Goal: Transaction & Acquisition: Download file/media

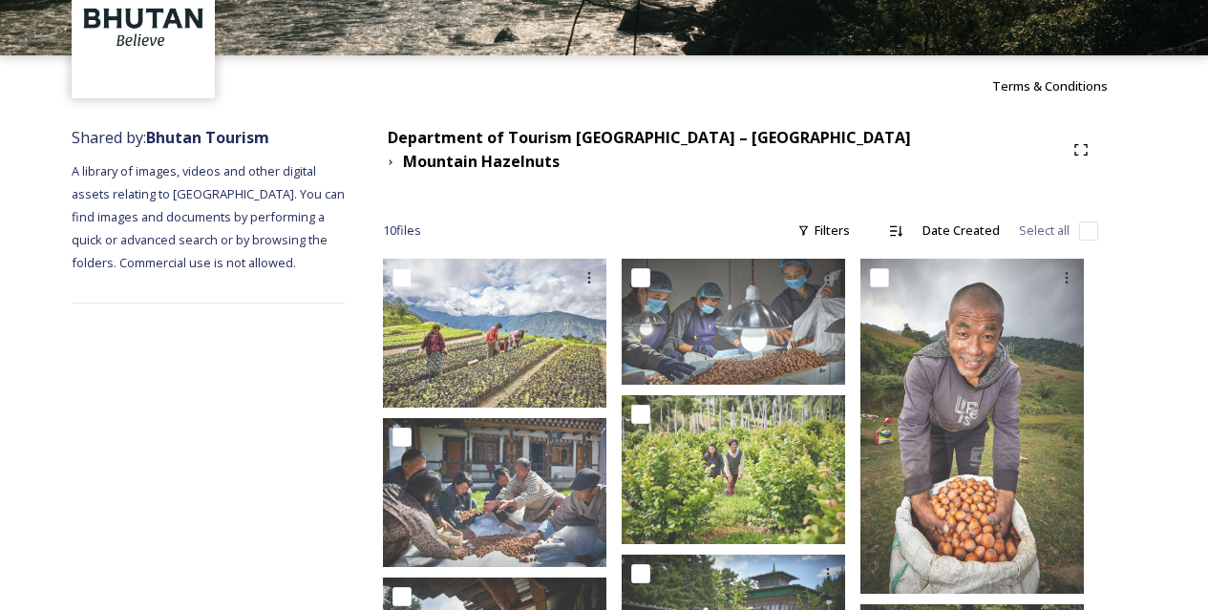
scroll to position [92, 0]
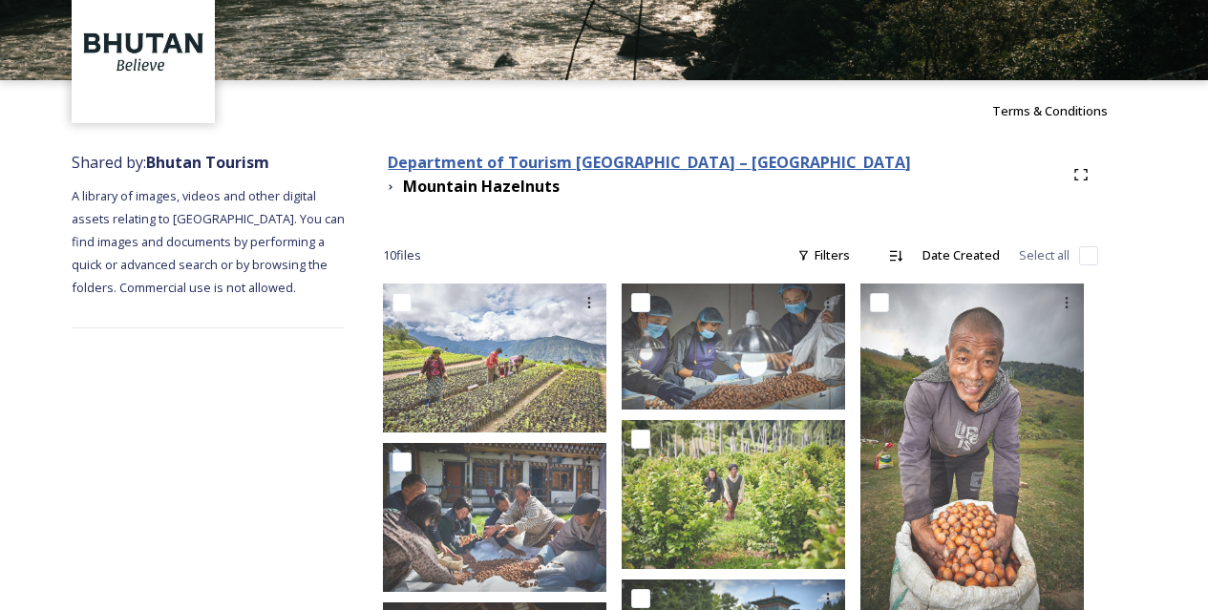
click at [518, 171] on strong "Department of Tourism [GEOGRAPHIC_DATA] – [GEOGRAPHIC_DATA]" at bounding box center [649, 162] width 523 height 21
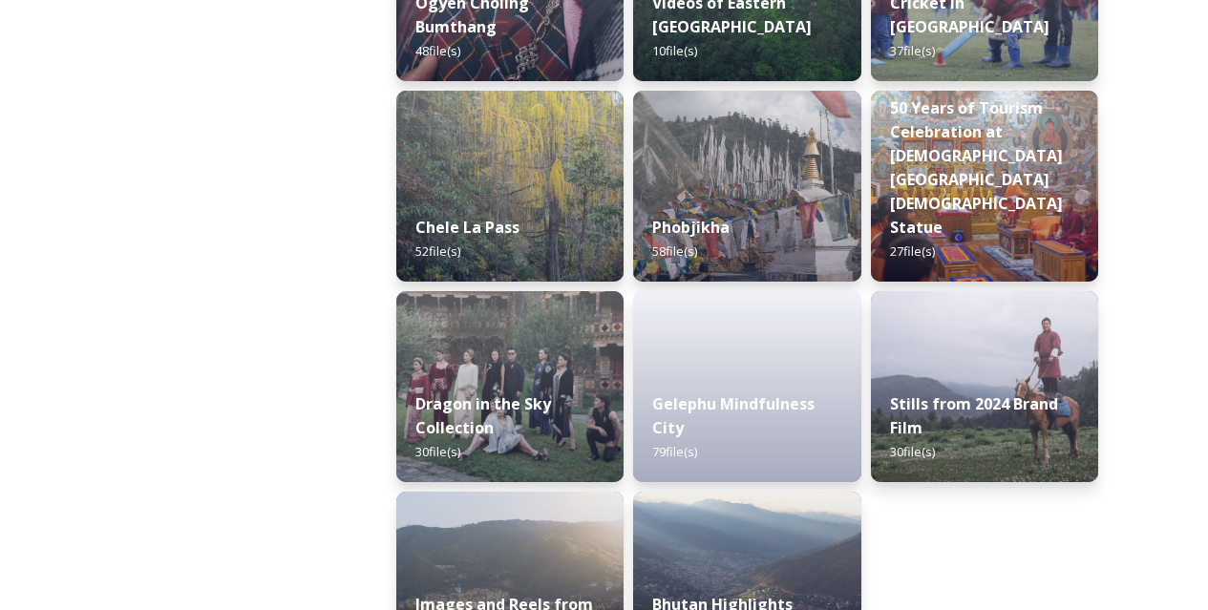
scroll to position [3228, 0]
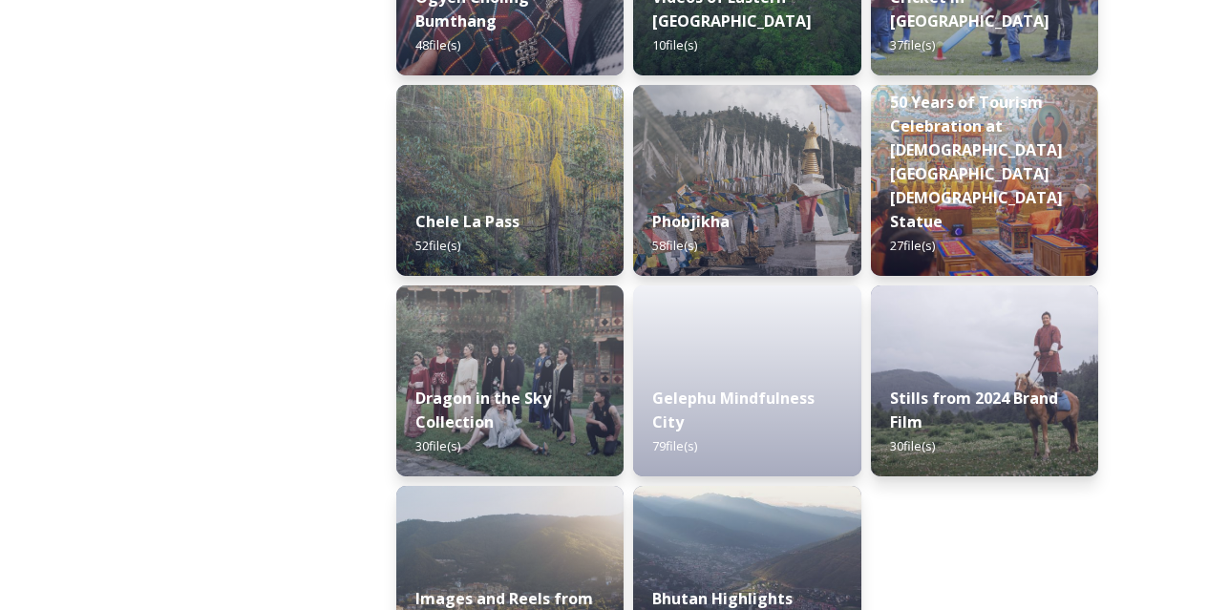
click at [556, 378] on div "Dragon in the Sky Collection 30 file(s)" at bounding box center [509, 422] width 227 height 109
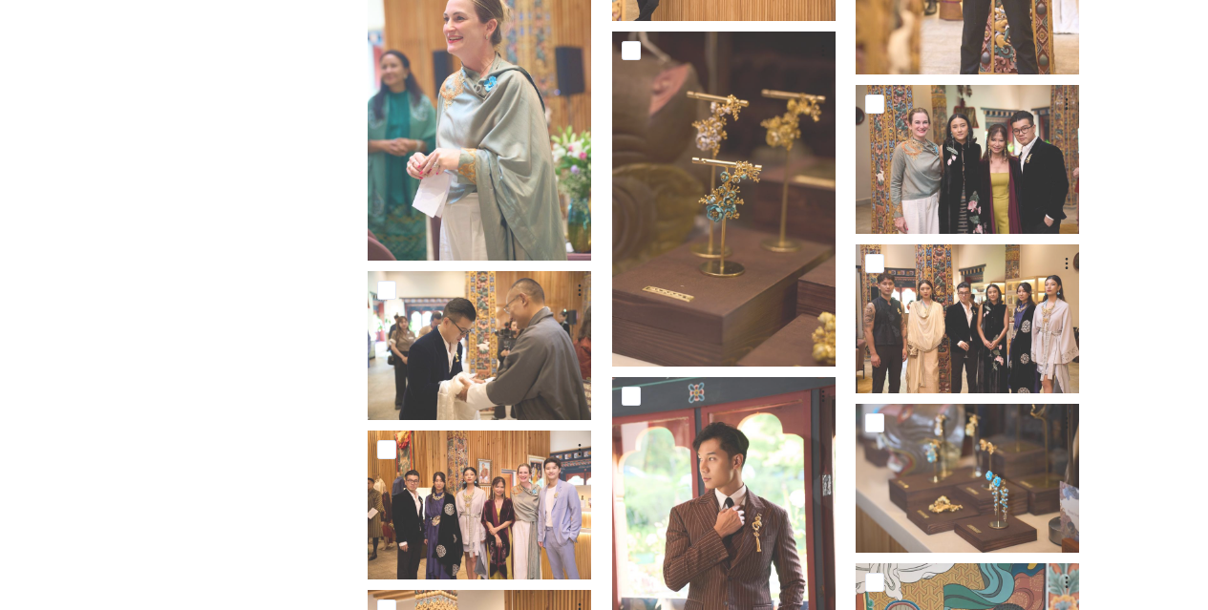
scroll to position [1300, 0]
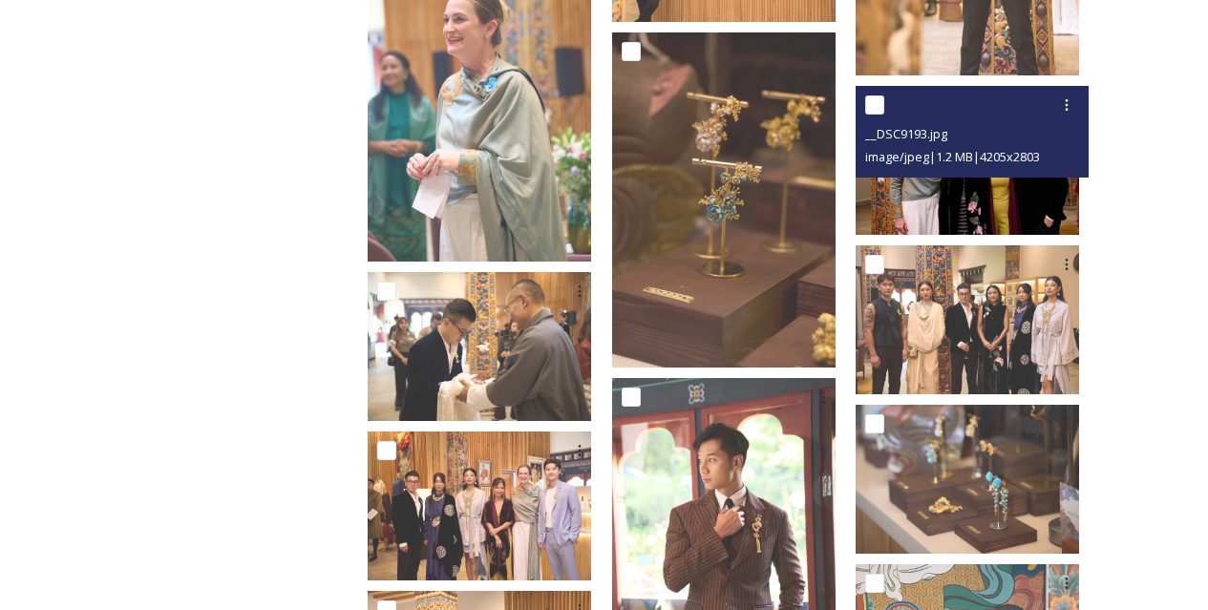
click at [977, 193] on img at bounding box center [967, 160] width 223 height 149
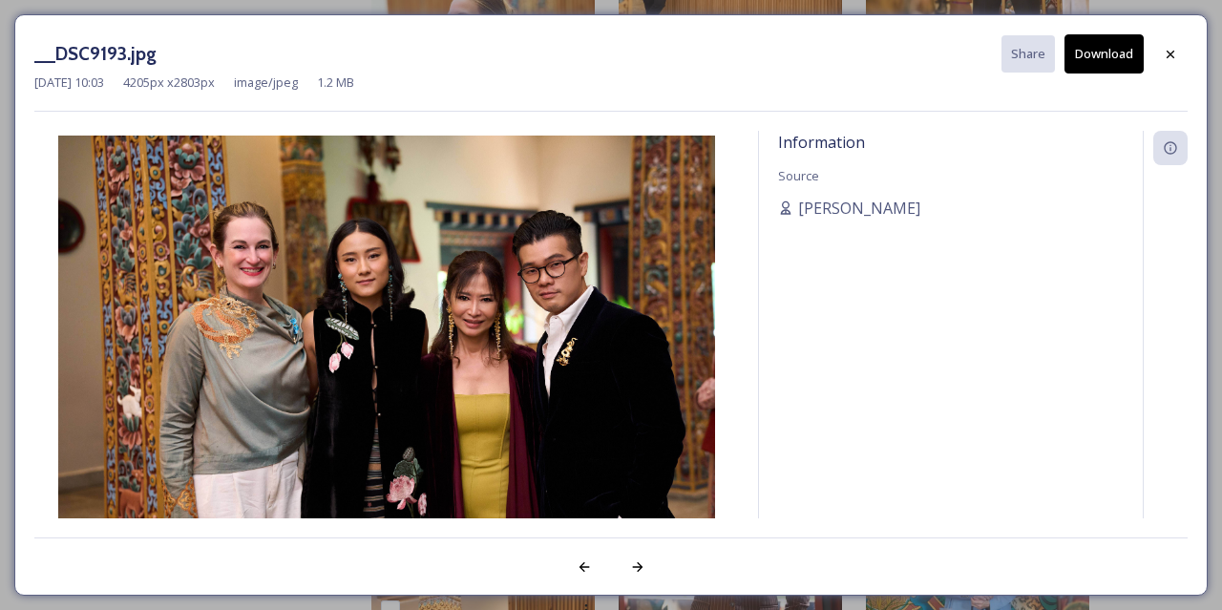
click at [1100, 55] on button "Download" at bounding box center [1104, 53] width 79 height 39
click at [1165, 53] on icon at bounding box center [1170, 54] width 15 height 15
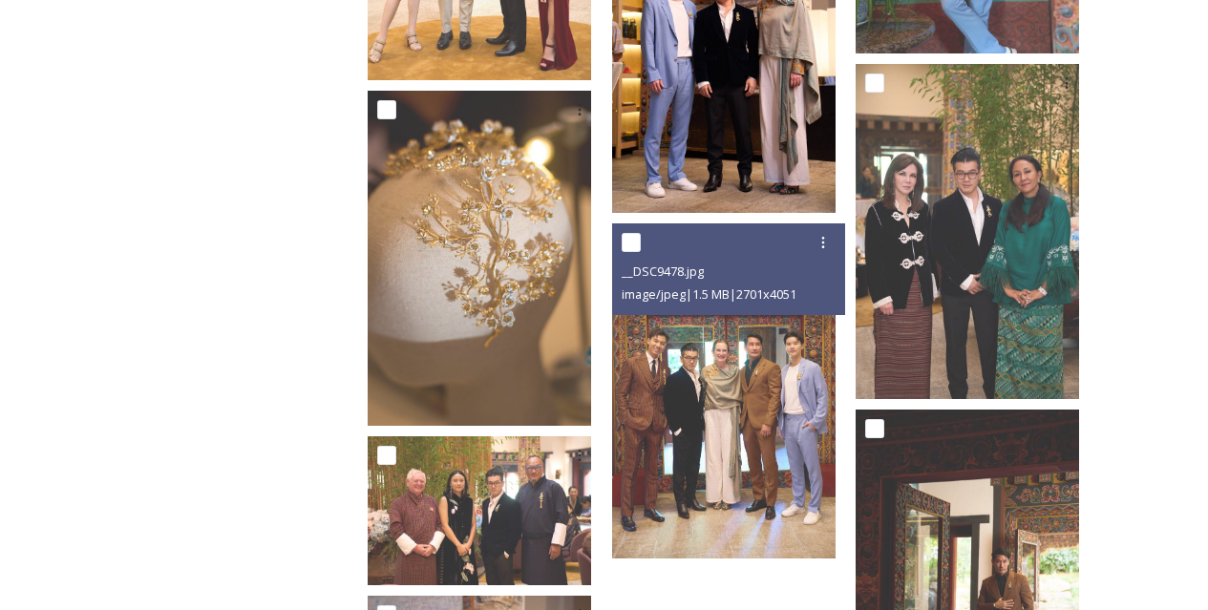
scroll to position [2280, 0]
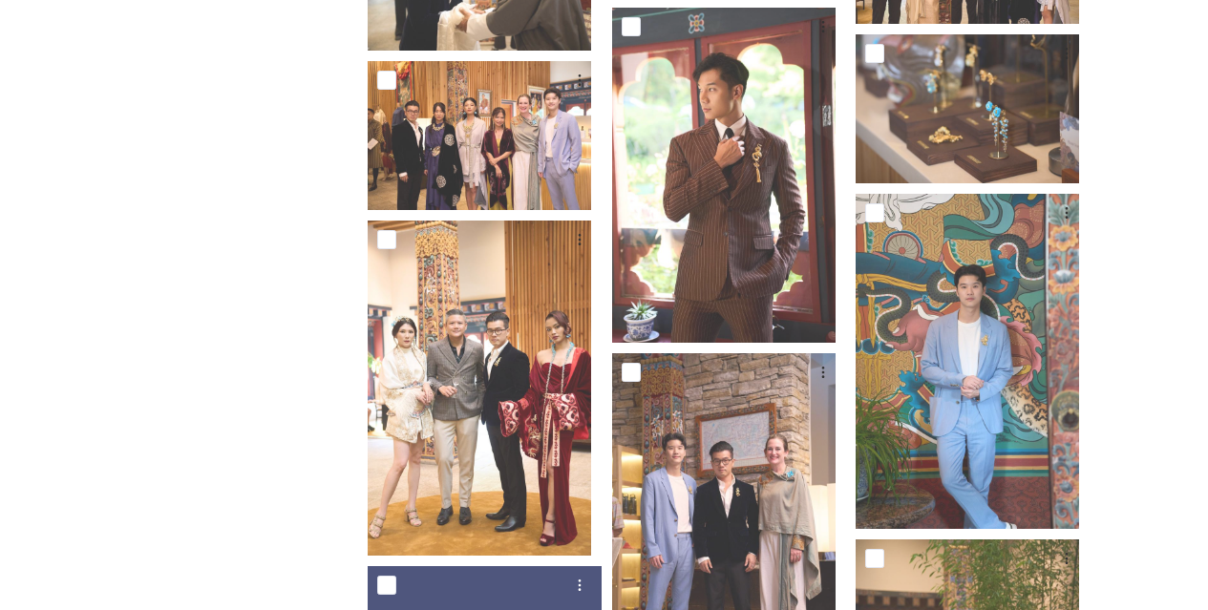
scroll to position [1669, 0]
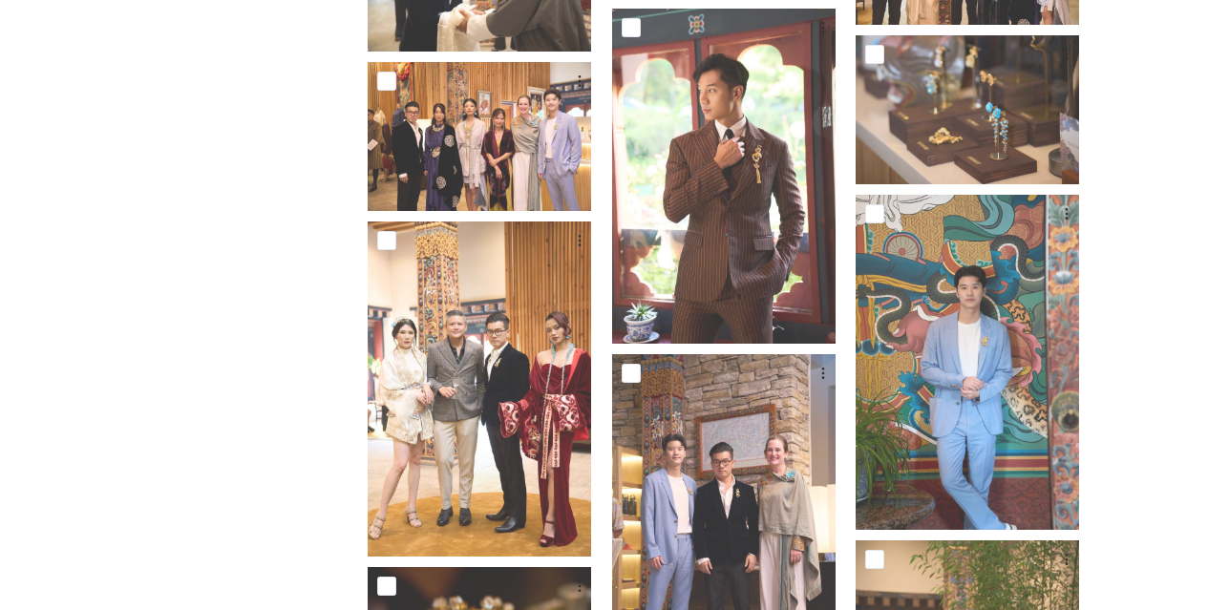
click at [307, 405] on div "Shared by: Bhutan Tourism A library of images, videos and other digital assets …" at bounding box center [201, 7] width 258 height 2886
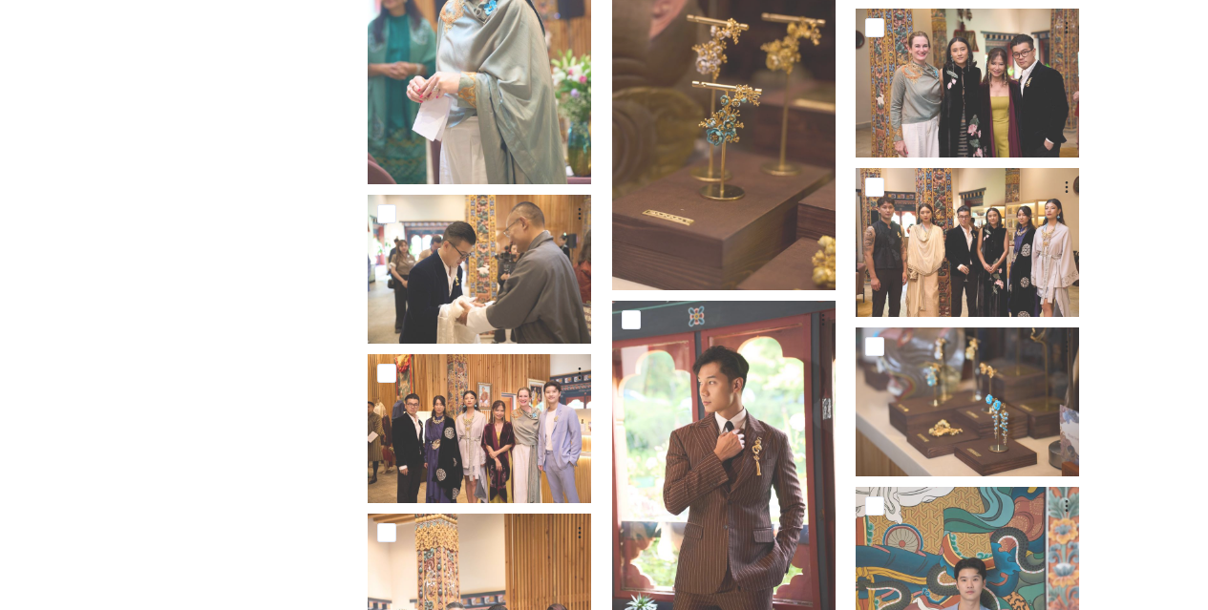
scroll to position [1374, 0]
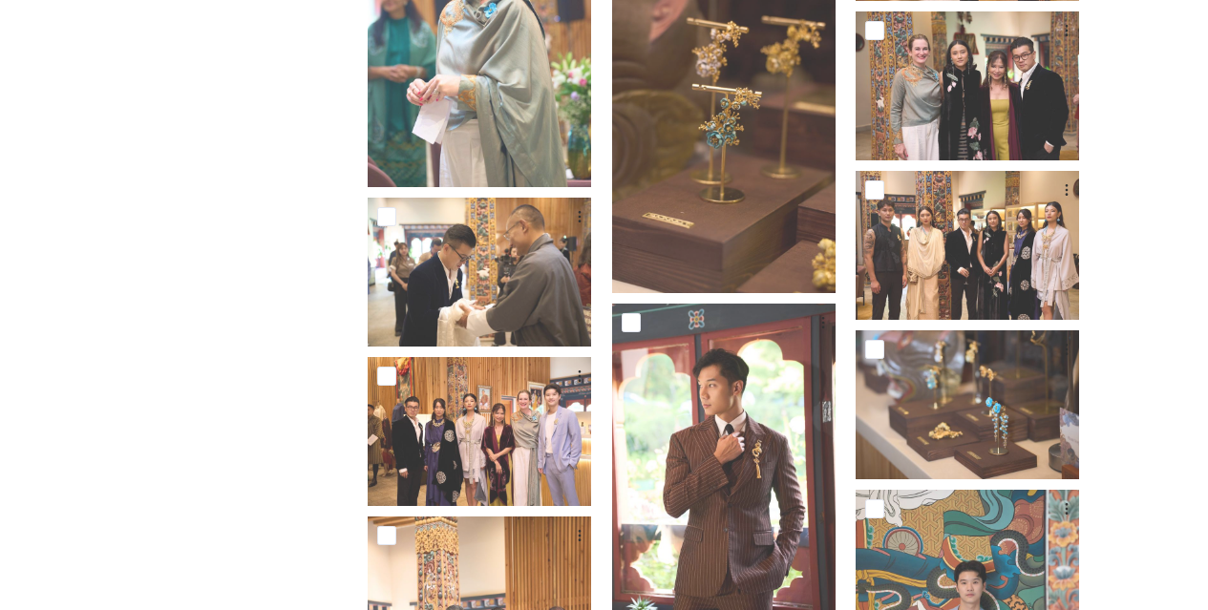
click at [261, 218] on div "Shared by: Bhutan Tourism A library of images, videos and other digital assets …" at bounding box center [201, 302] width 258 height 2886
